Goal: Task Accomplishment & Management: Use online tool/utility

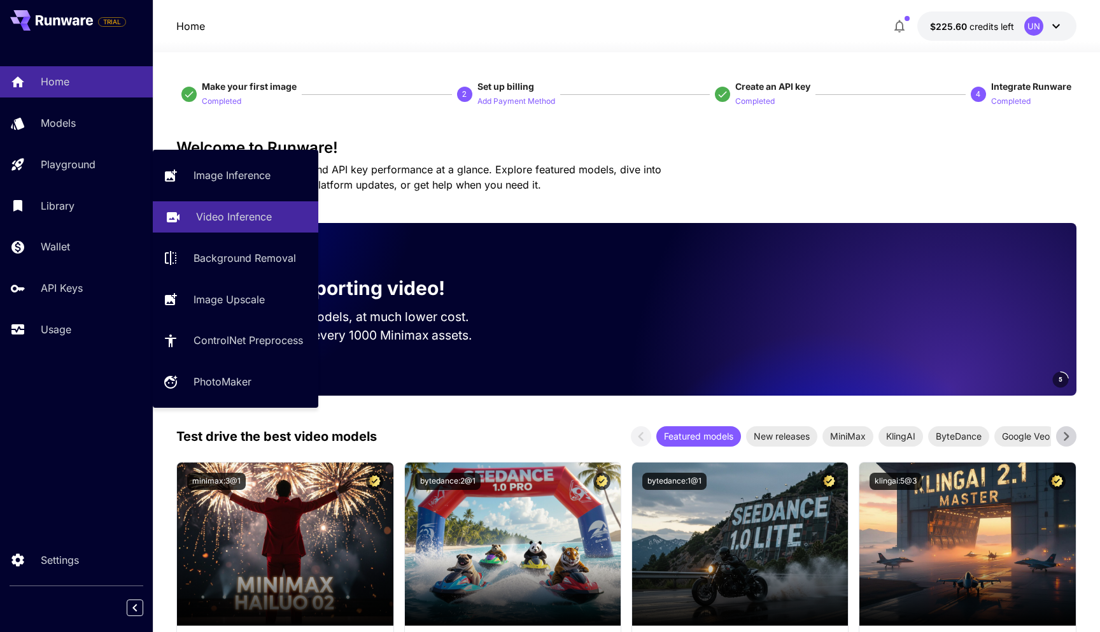
click at [215, 213] on p "Video Inference" at bounding box center [234, 216] width 76 height 15
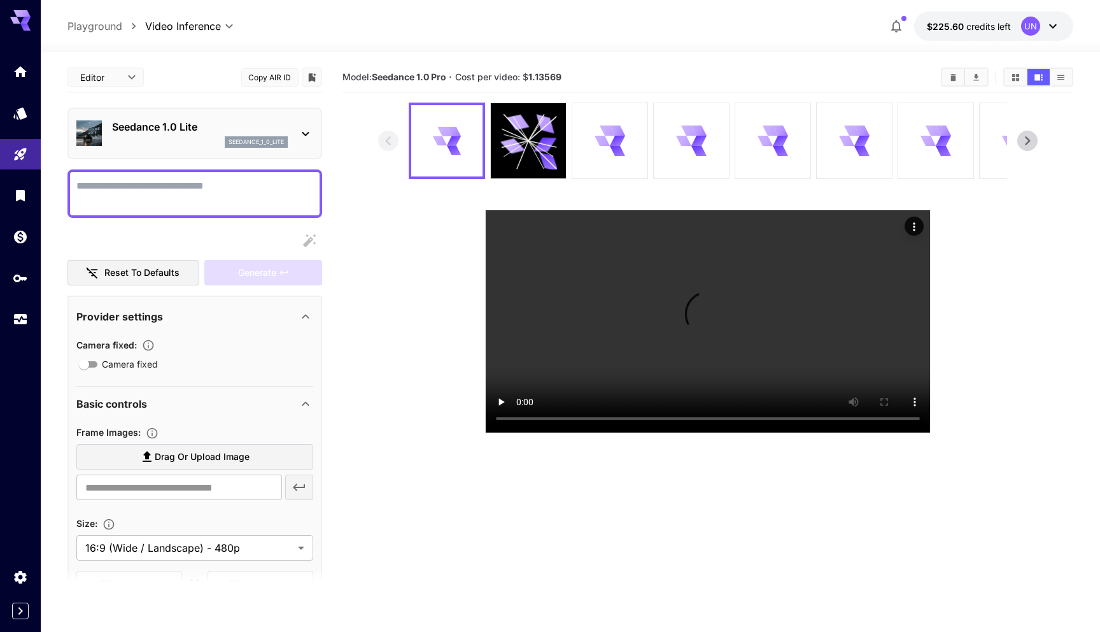
click at [227, 141] on div "seedance_1_0_lite" at bounding box center [256, 141] width 63 height 11
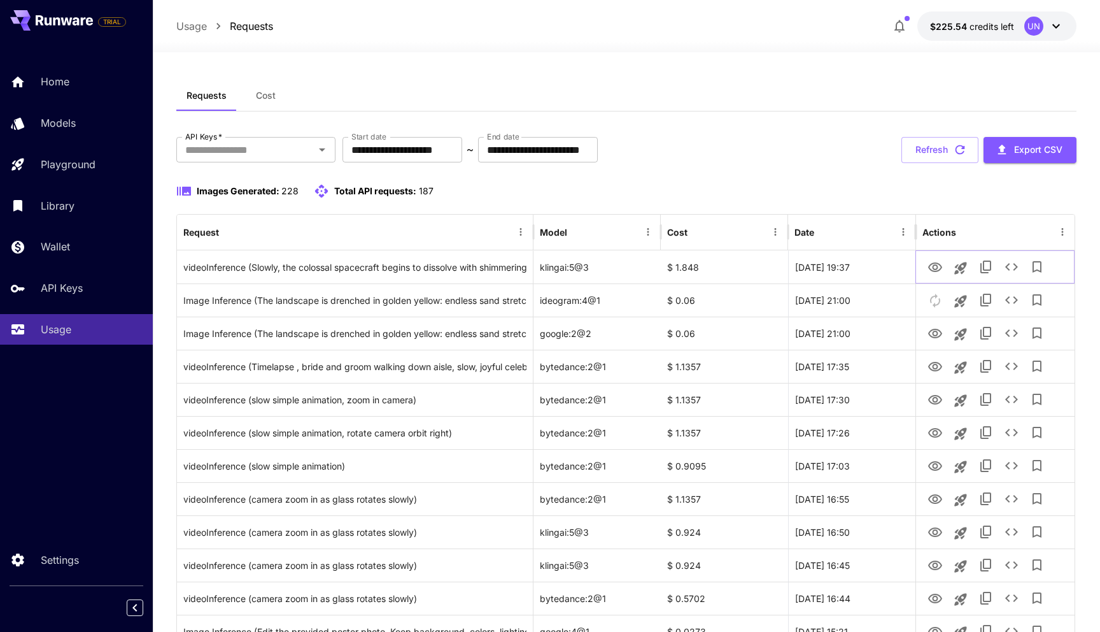
drag, startPoint x: 963, startPoint y: 267, endPoint x: 918, endPoint y: 204, distance: 76.7
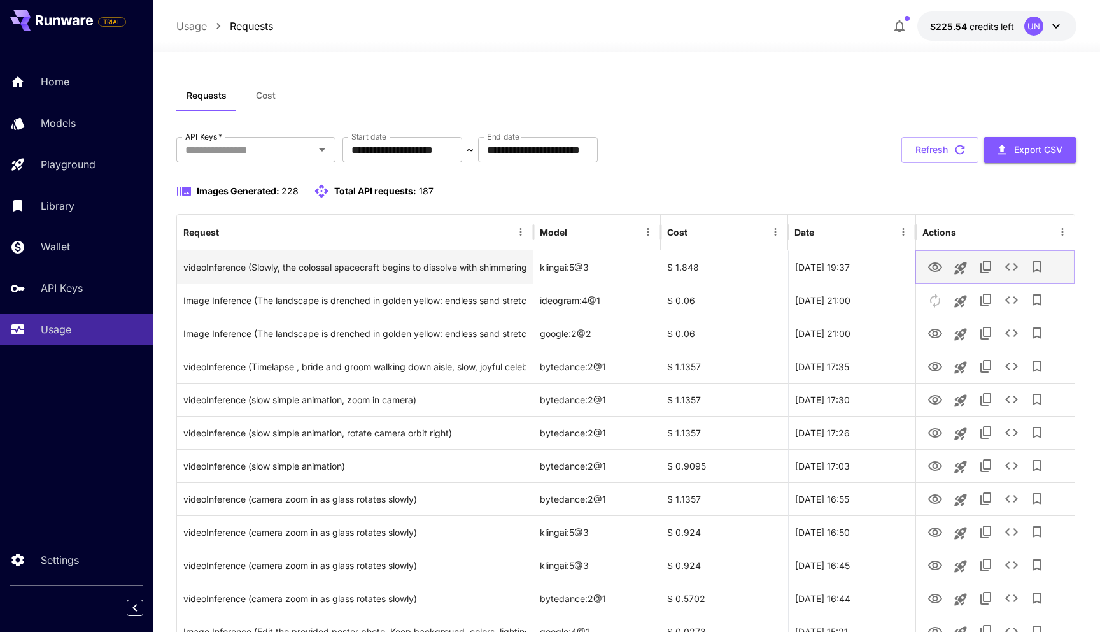
click at [937, 265] on icon "View Video" at bounding box center [936, 267] width 14 height 10
click at [939, 265] on icon "View Video" at bounding box center [935, 267] width 15 height 15
click at [936, 270] on icon "View Video" at bounding box center [935, 267] width 15 height 15
click at [936, 262] on icon "View Video" at bounding box center [936, 267] width 14 height 10
